Goal: Information Seeking & Learning: Learn about a topic

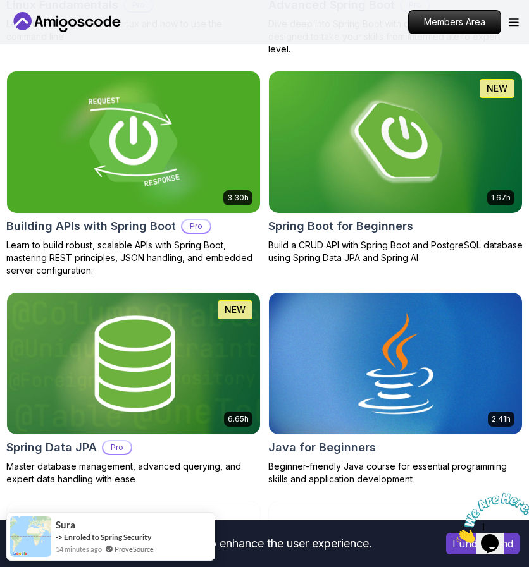
scroll to position [593, 0]
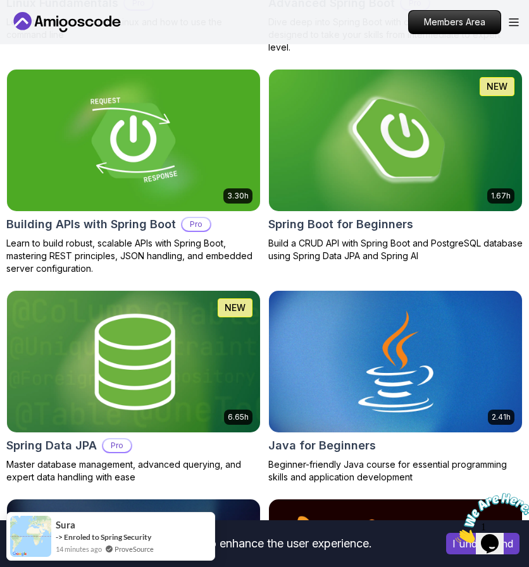
click at [333, 145] on img at bounding box center [395, 140] width 266 height 149
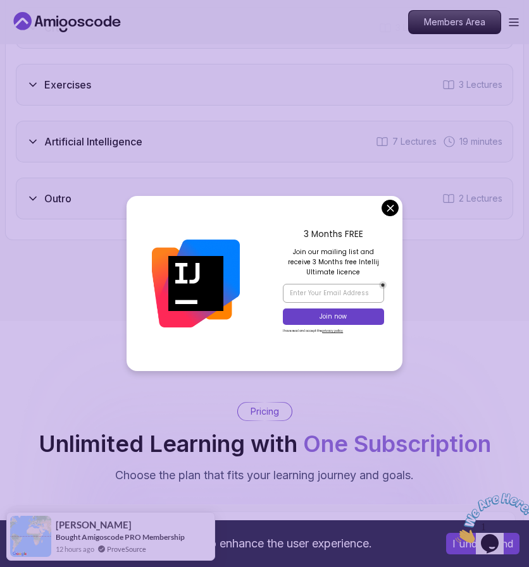
scroll to position [2674, 0]
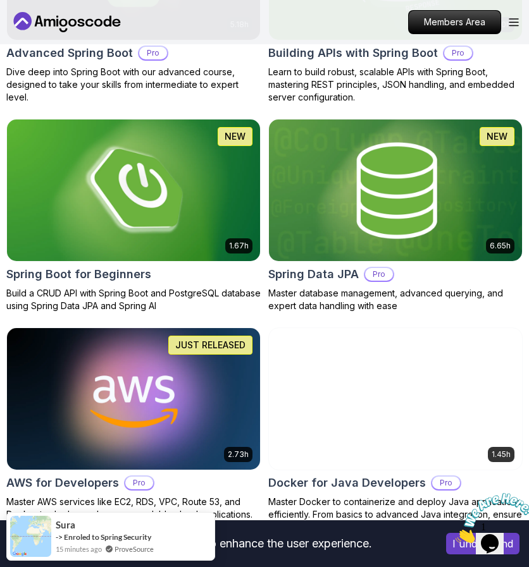
scroll to position [532, 0]
